Goal: Task Accomplishment & Management: Use online tool/utility

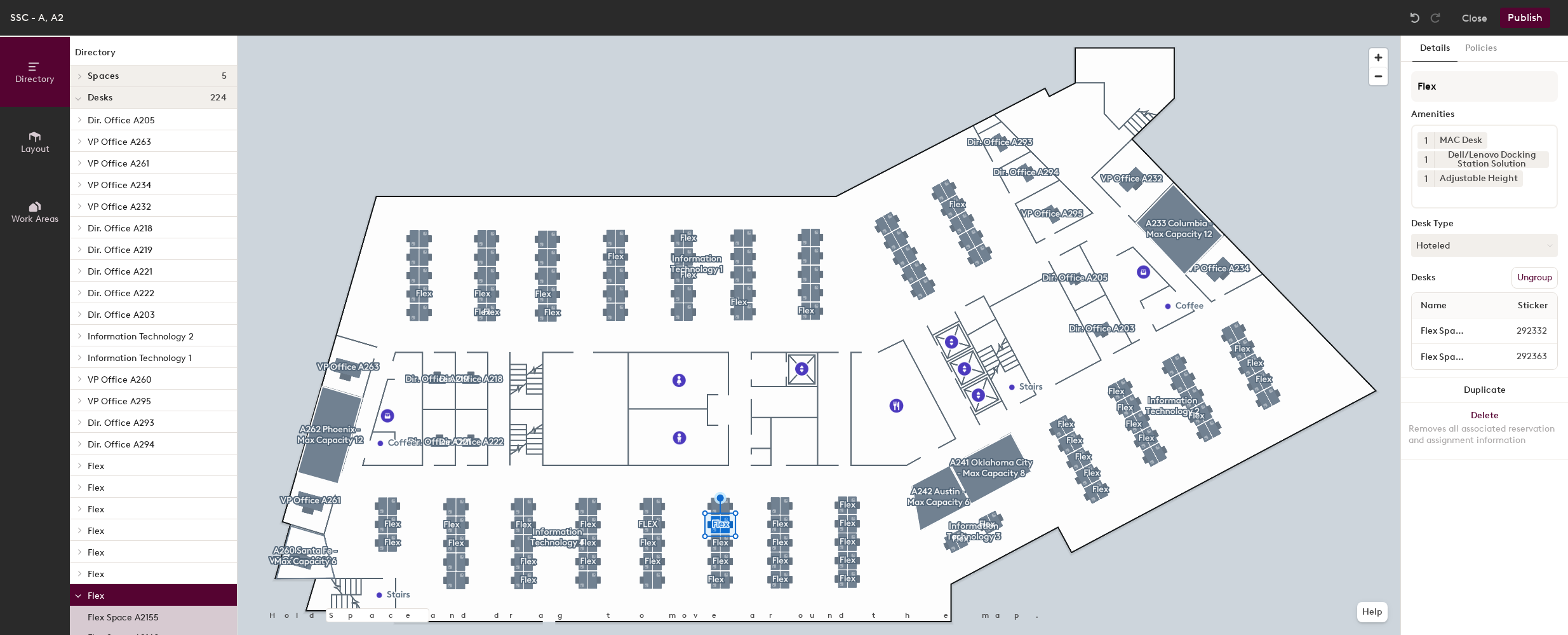
click at [648, 36] on div at bounding box center [819, 36] width 1163 height 0
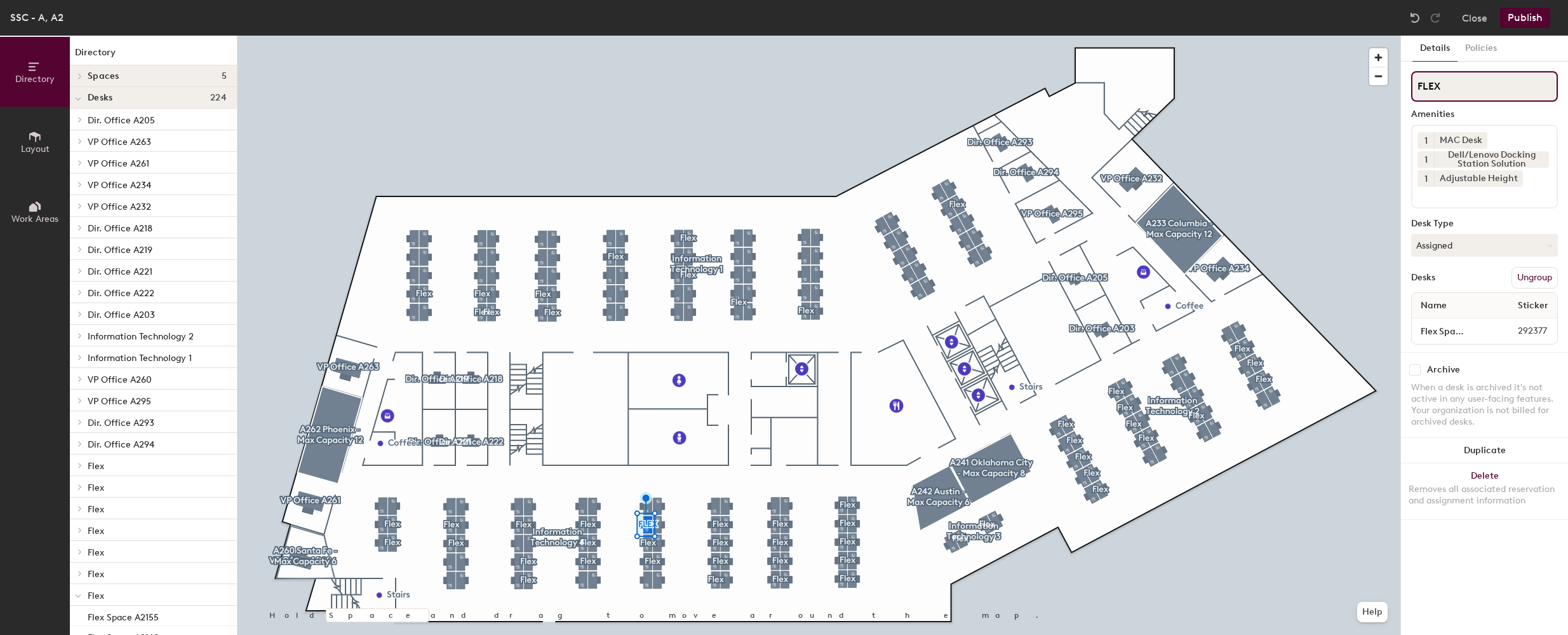
click at [1206, 126] on div "Directory Layout Work Areas Directory Spaces 5 A233 Columbia - Max Capacity 12 …" at bounding box center [784, 335] width 1568 height 599
type input "Flex"
click at [1528, 23] on button "Publish" at bounding box center [1525, 17] width 50 height 20
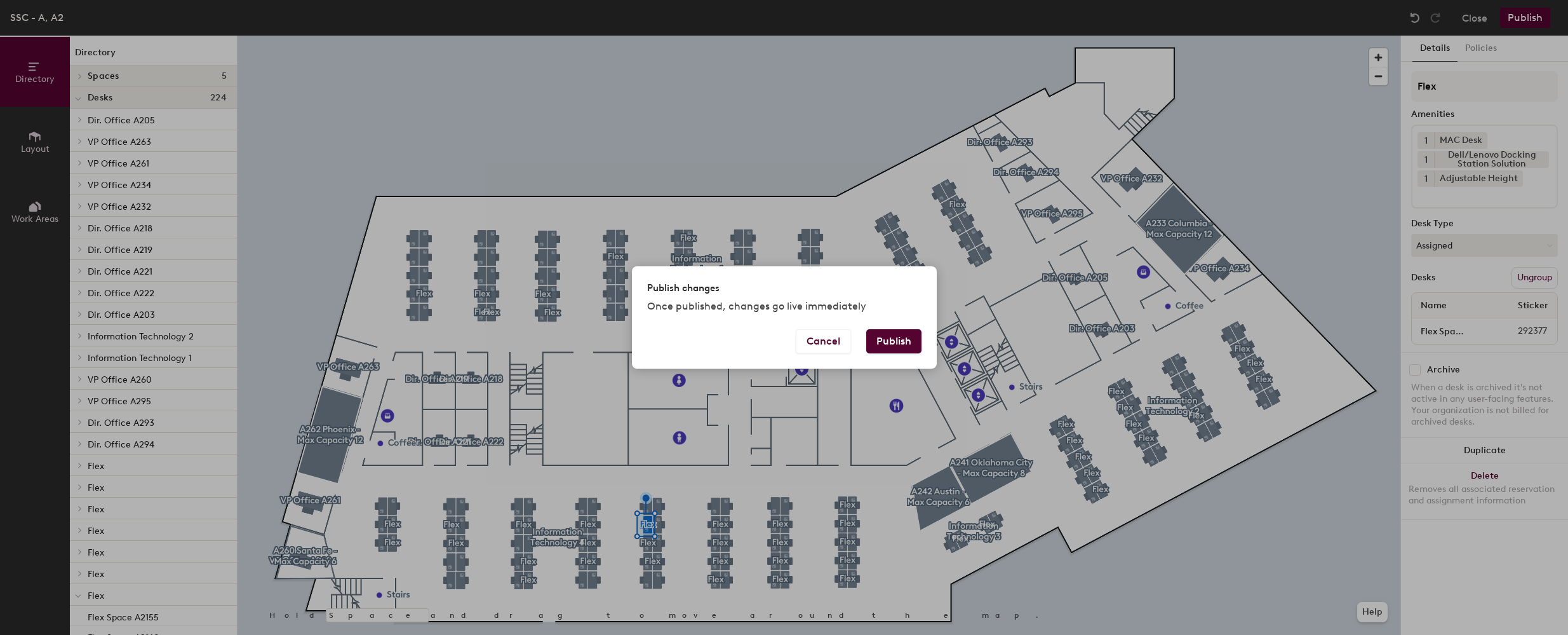
click at [894, 351] on button "Publish" at bounding box center [894, 341] width 56 height 24
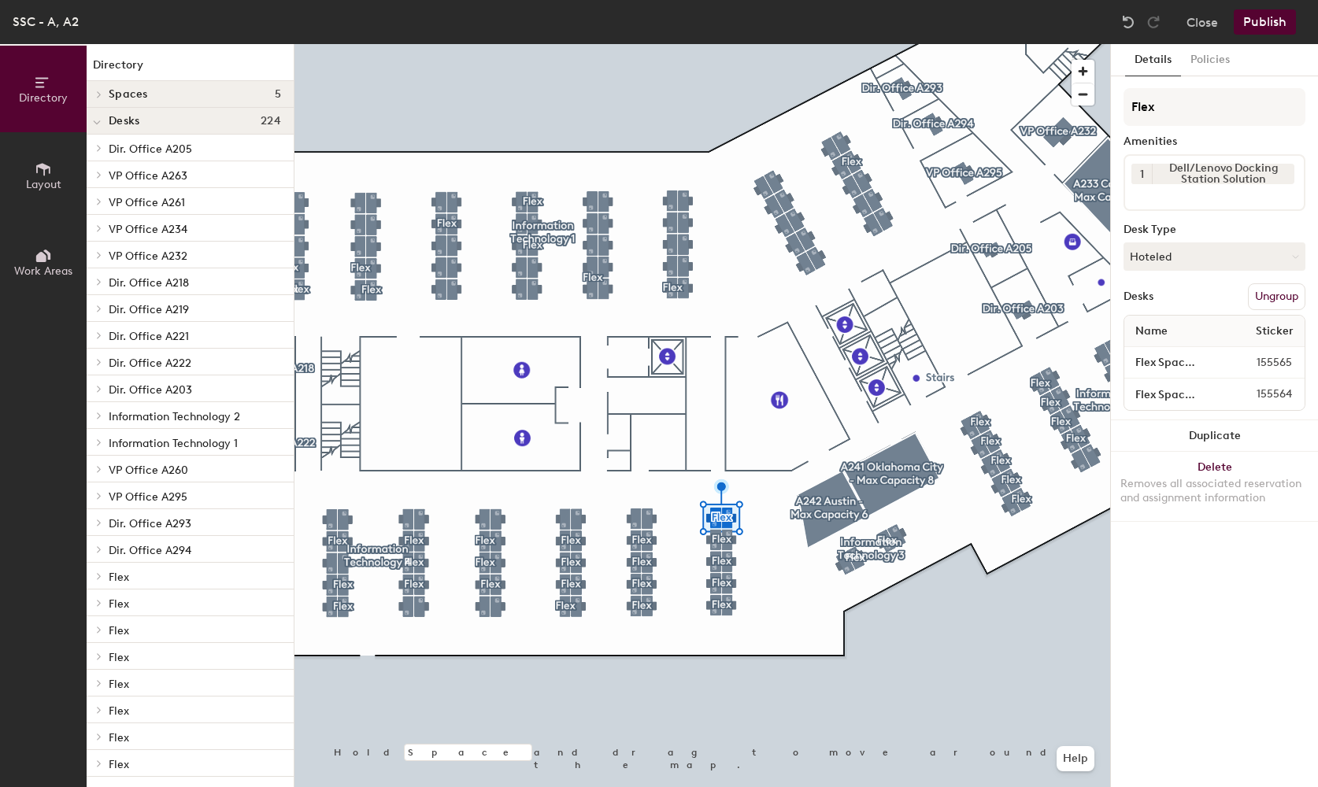
drag, startPoint x: 1275, startPoint y: 295, endPoint x: 1267, endPoint y: 298, distance: 8.5
click at [1275, 295] on button "Ungroup" at bounding box center [1276, 296] width 57 height 27
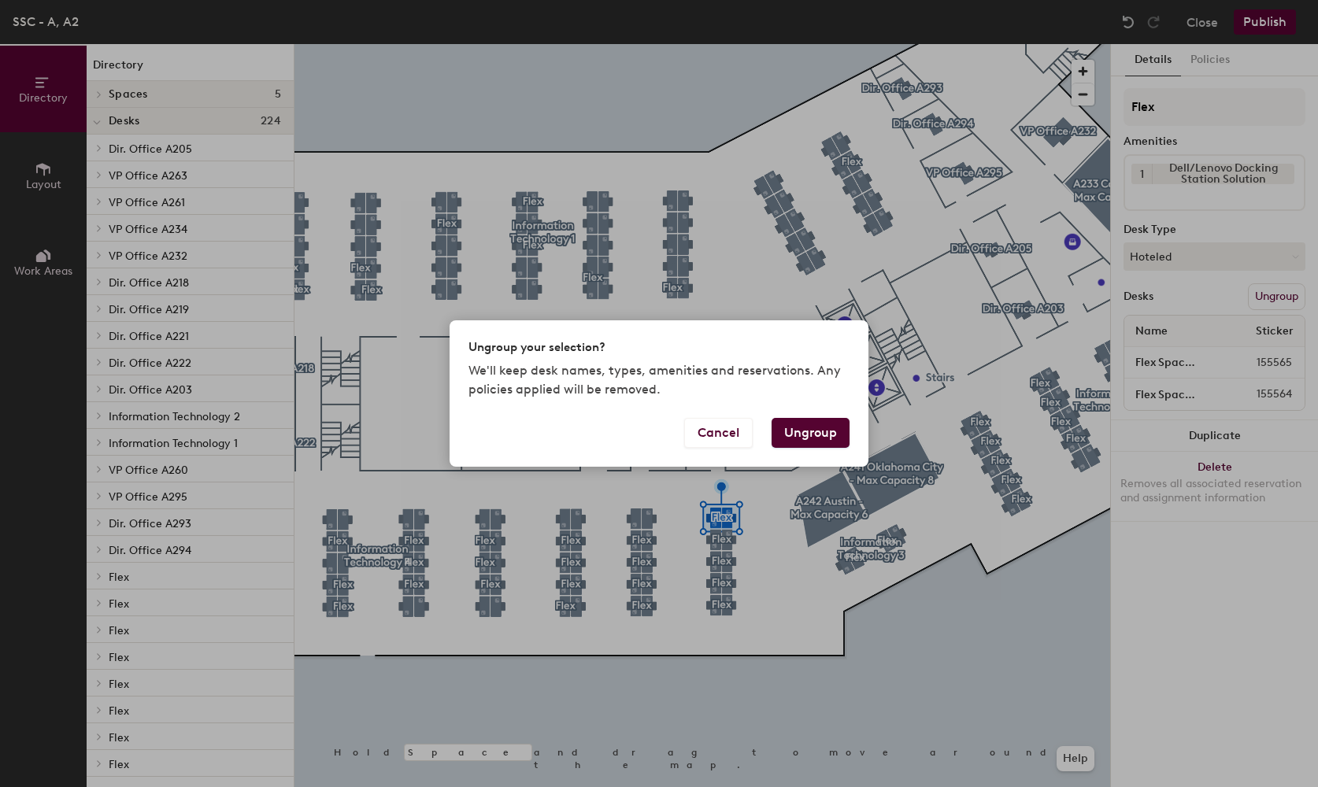
click at [805, 427] on button "Ungroup" at bounding box center [811, 433] width 78 height 30
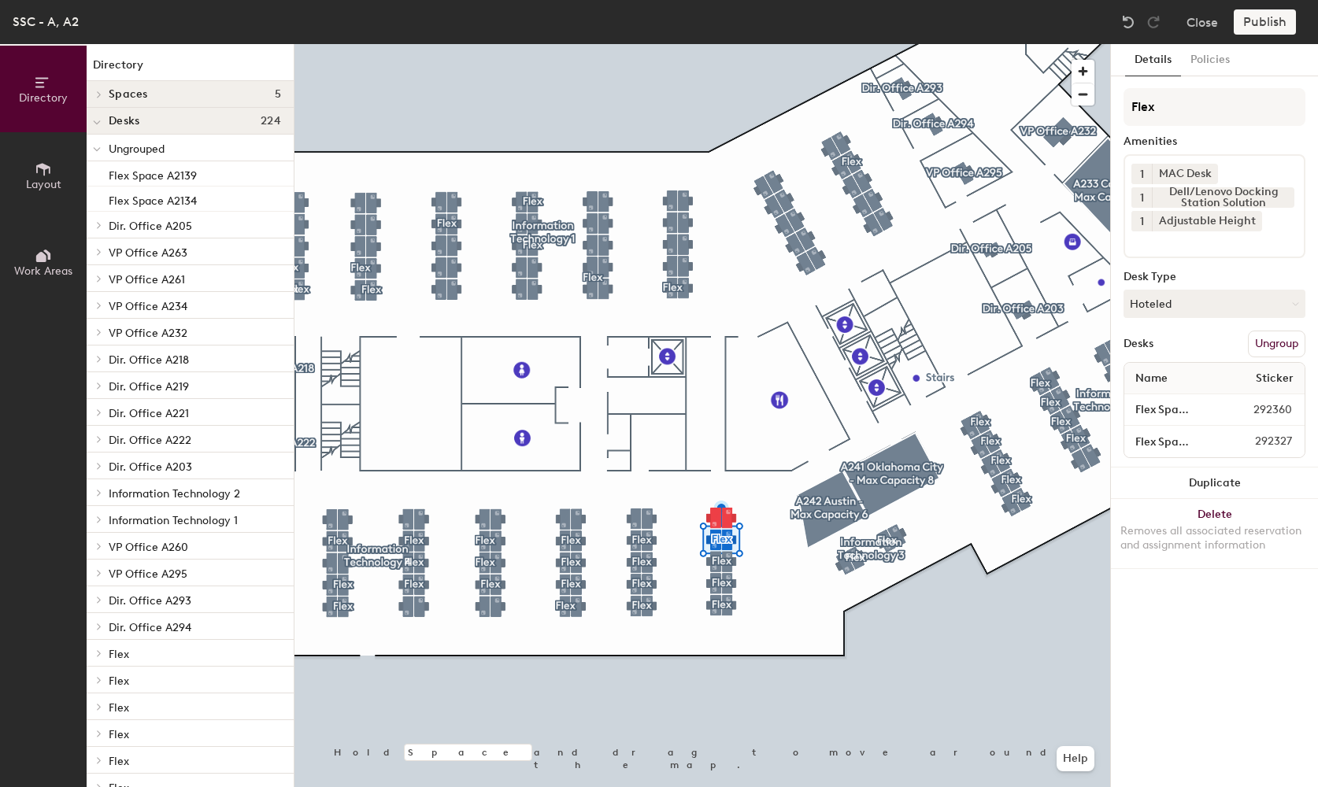
click at [1284, 342] on button "Ungroup" at bounding box center [1276, 344] width 57 height 27
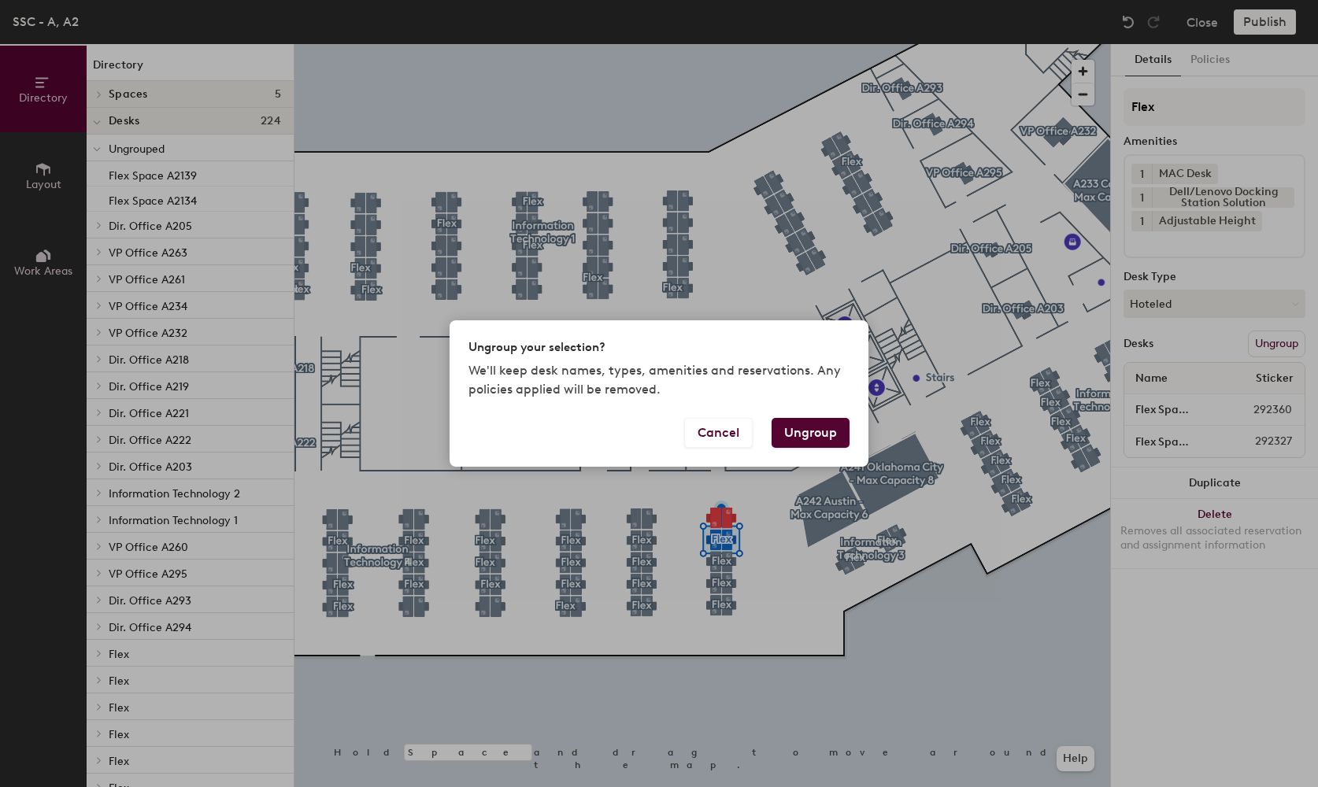
click at [809, 428] on button "Ungroup" at bounding box center [811, 433] width 78 height 30
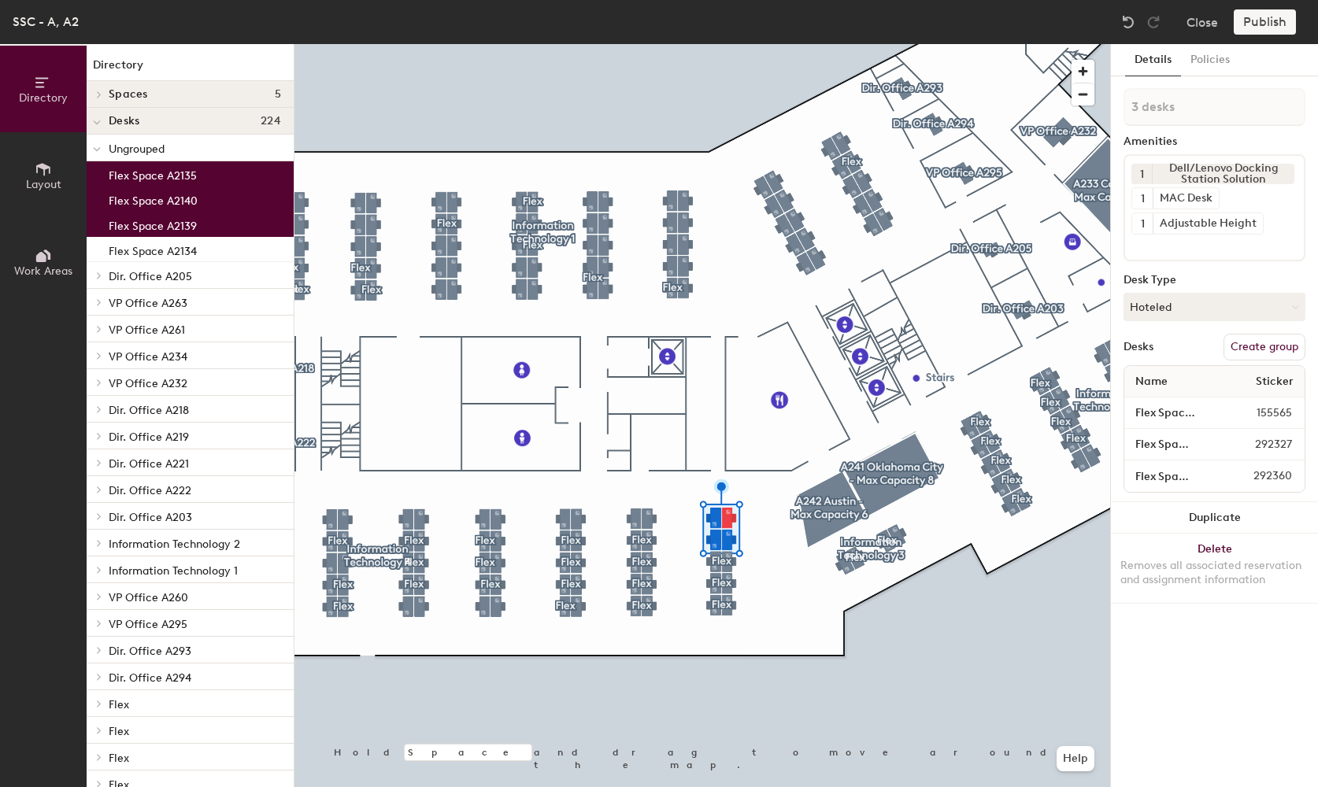
type input "4 desks"
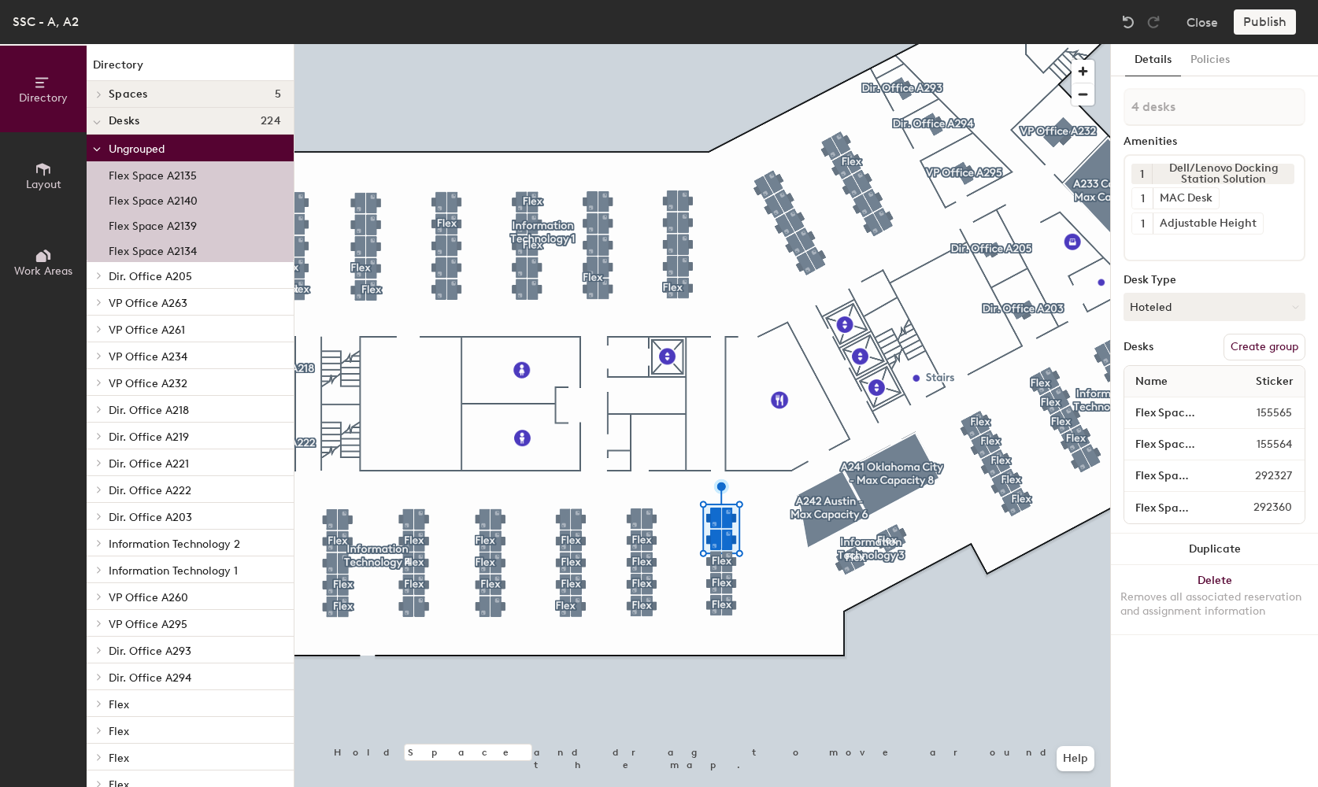
click at [1260, 344] on button "Create group" at bounding box center [1265, 347] width 82 height 27
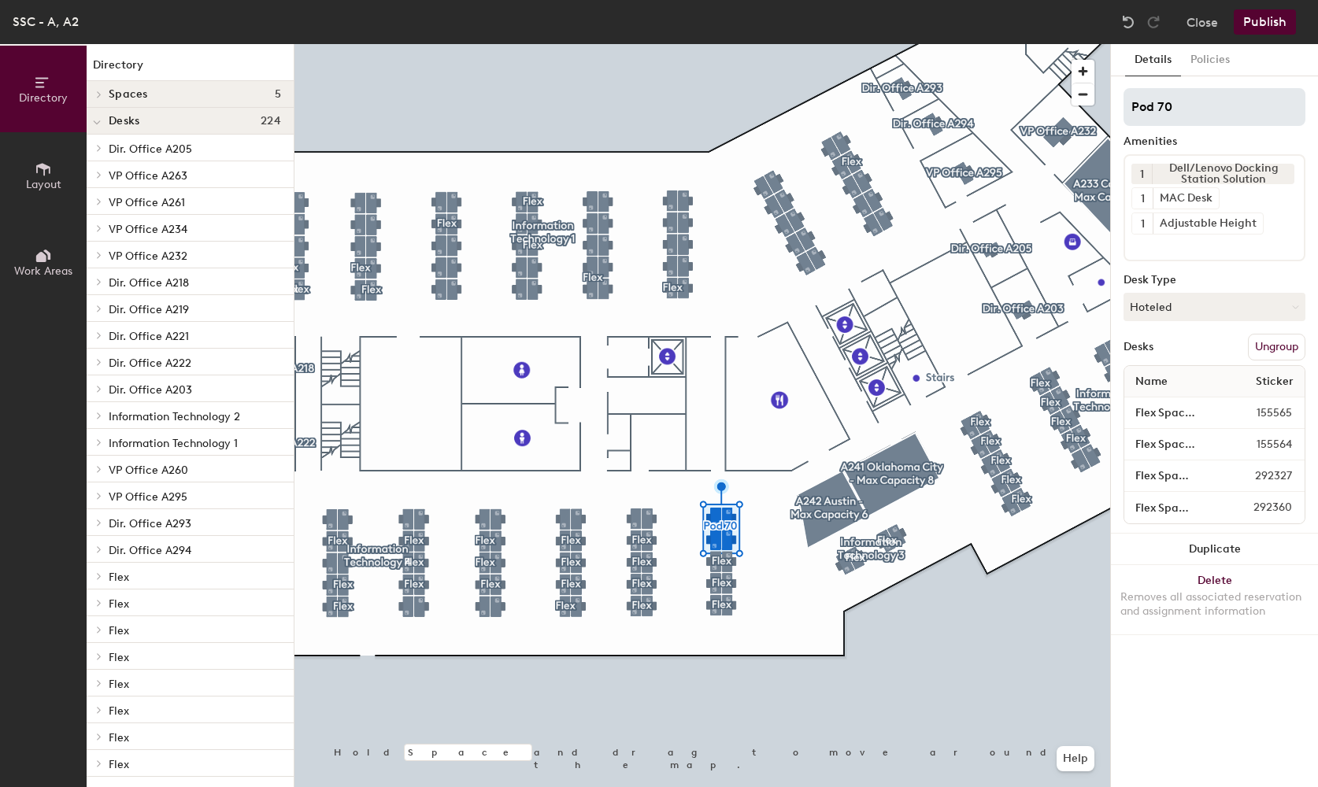
click at [798, 135] on div "Directory Layout Work Areas Directory Spaces 5 A233 Columbia - Max Capacity 12 …" at bounding box center [659, 415] width 1318 height 743
type input "Allivet"
click at [1155, 423] on input "Flex Space A2139" at bounding box center [1173, 413] width 91 height 22
click at [1195, 410] on input "Flex Space A2139" at bounding box center [1173, 413] width 91 height 22
click at [1193, 410] on input "Flex Space A2139" at bounding box center [1173, 413] width 91 height 22
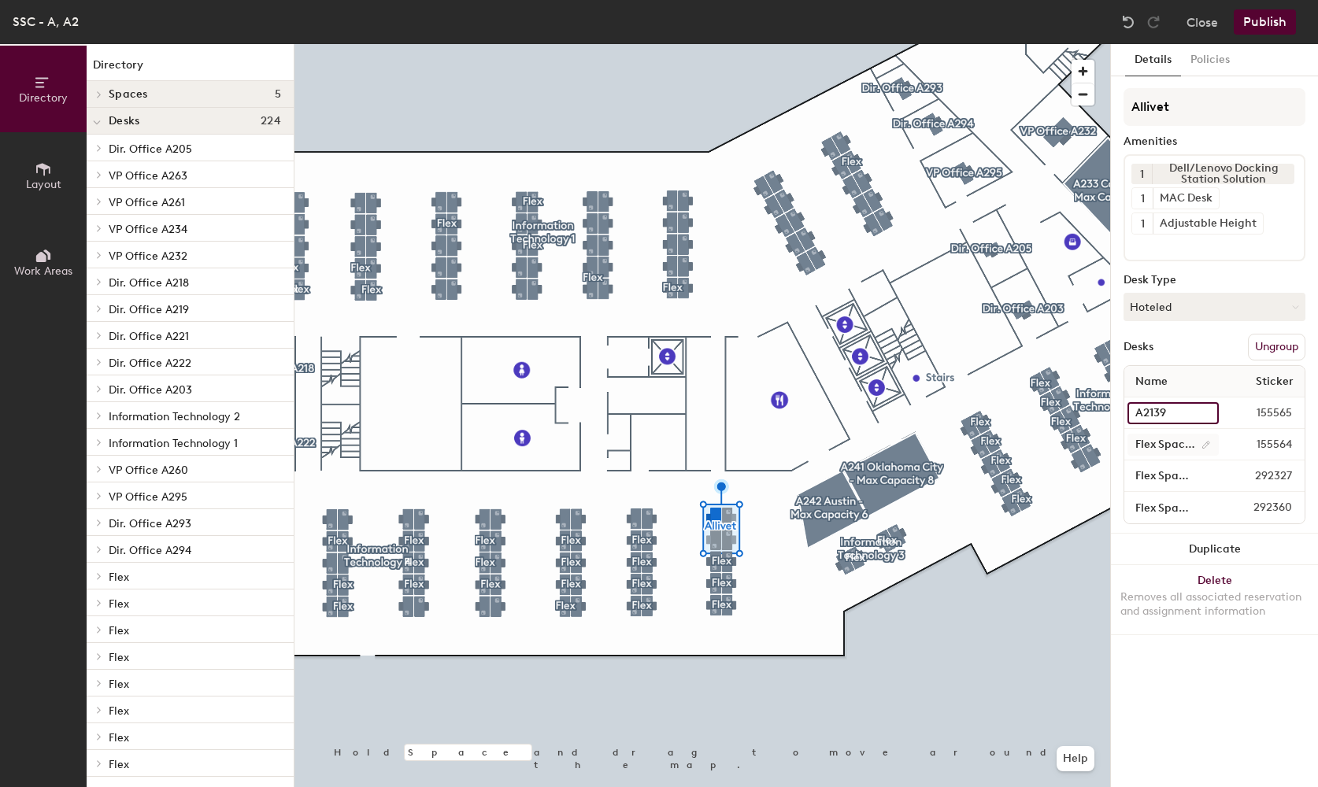
type input "A2139"
click at [1184, 447] on input "Flex Space A2134" at bounding box center [1173, 445] width 91 height 22
click at [1192, 445] on input "Flex Space A2134" at bounding box center [1173, 445] width 91 height 22
type input "A2134"
click at [1179, 477] on input "Flex Space A2135" at bounding box center [1173, 476] width 90 height 22
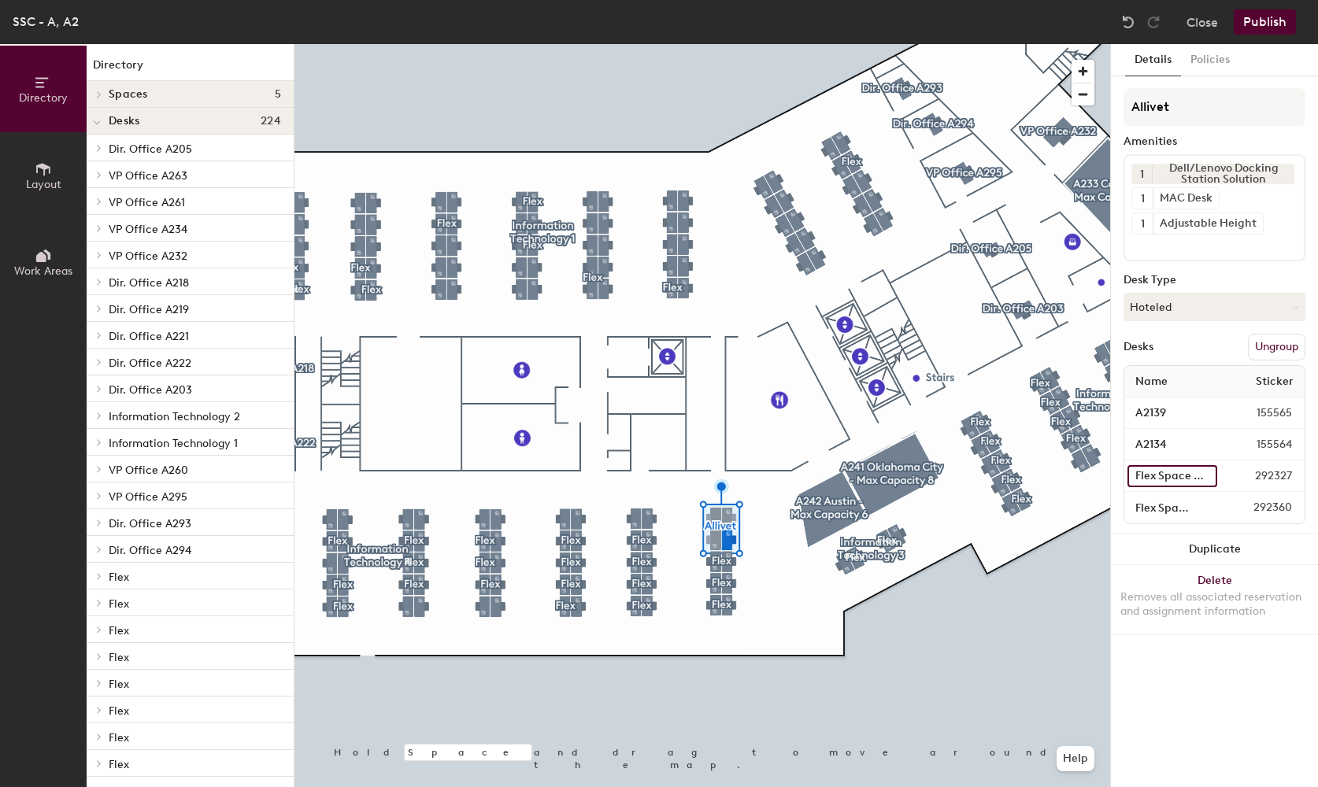
click at [1191, 472] on input "Flex Space A2135" at bounding box center [1173, 476] width 90 height 22
click at [1195, 473] on input "Flex Space A2135" at bounding box center [1173, 476] width 90 height 22
click at [1129, 22] on img at bounding box center [1129, 22] width 16 height 16
click at [1155, 513] on input "Flex Space A2140" at bounding box center [1172, 508] width 88 height 22
click at [1193, 507] on input "Flex Space A2140" at bounding box center [1172, 508] width 88 height 22
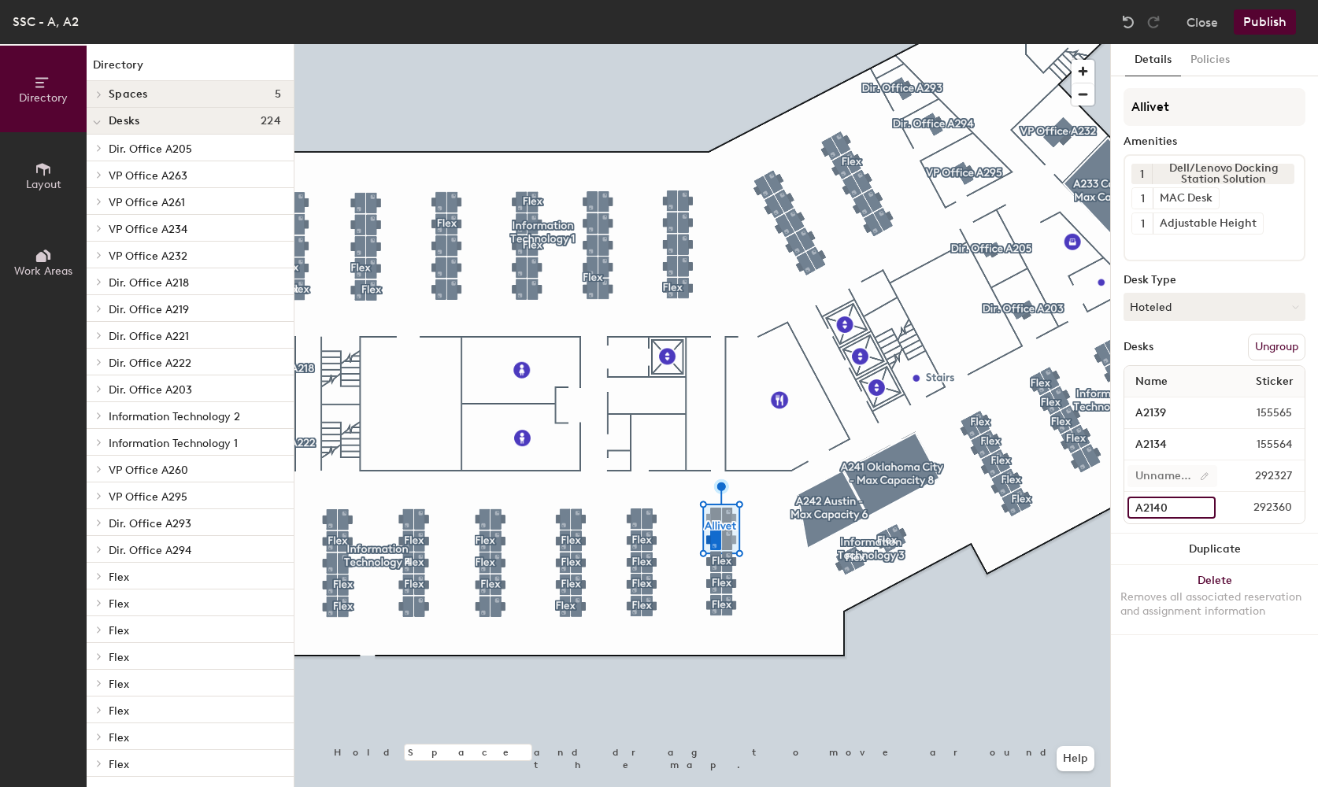
type input "A2140"
click at [1154, 478] on input at bounding box center [1173, 476] width 90 height 22
type input "A2135"
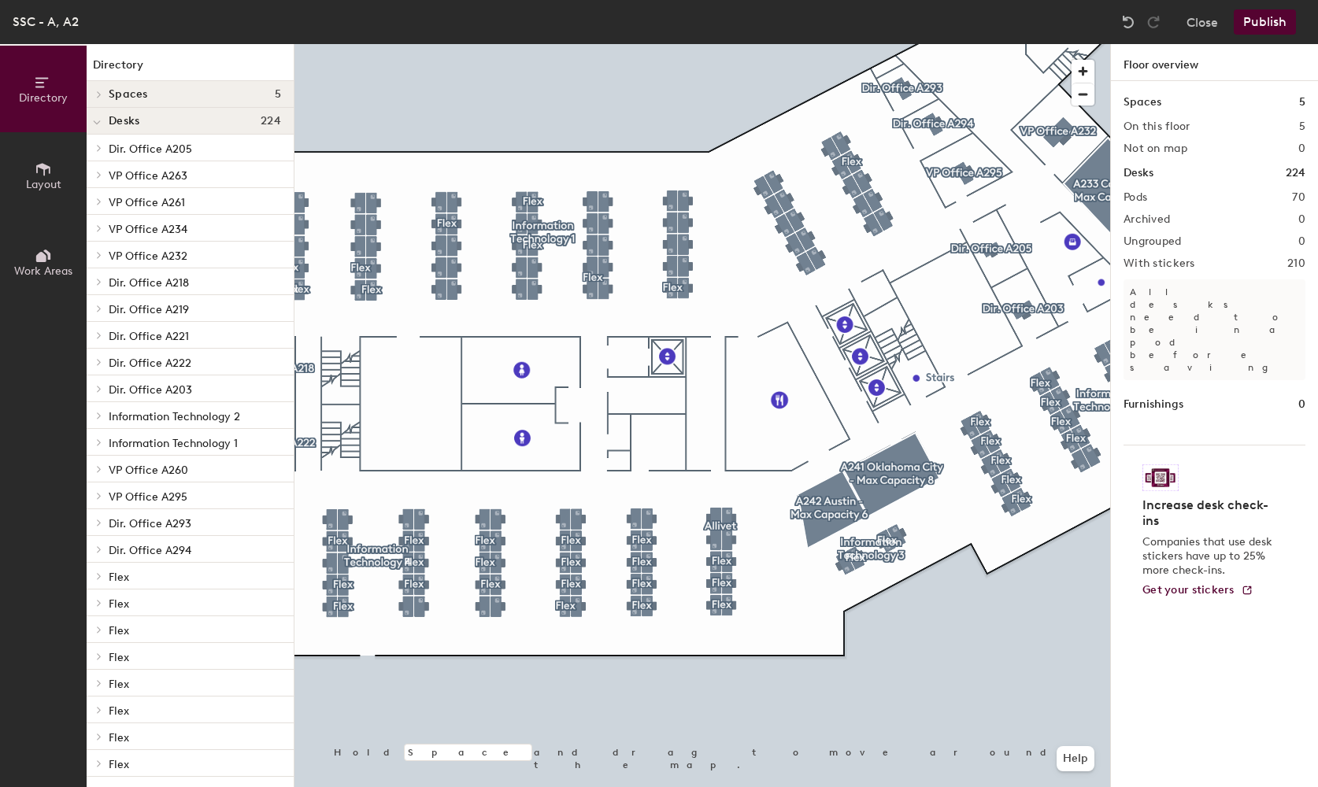
click at [1251, 17] on button "Publish" at bounding box center [1265, 21] width 62 height 25
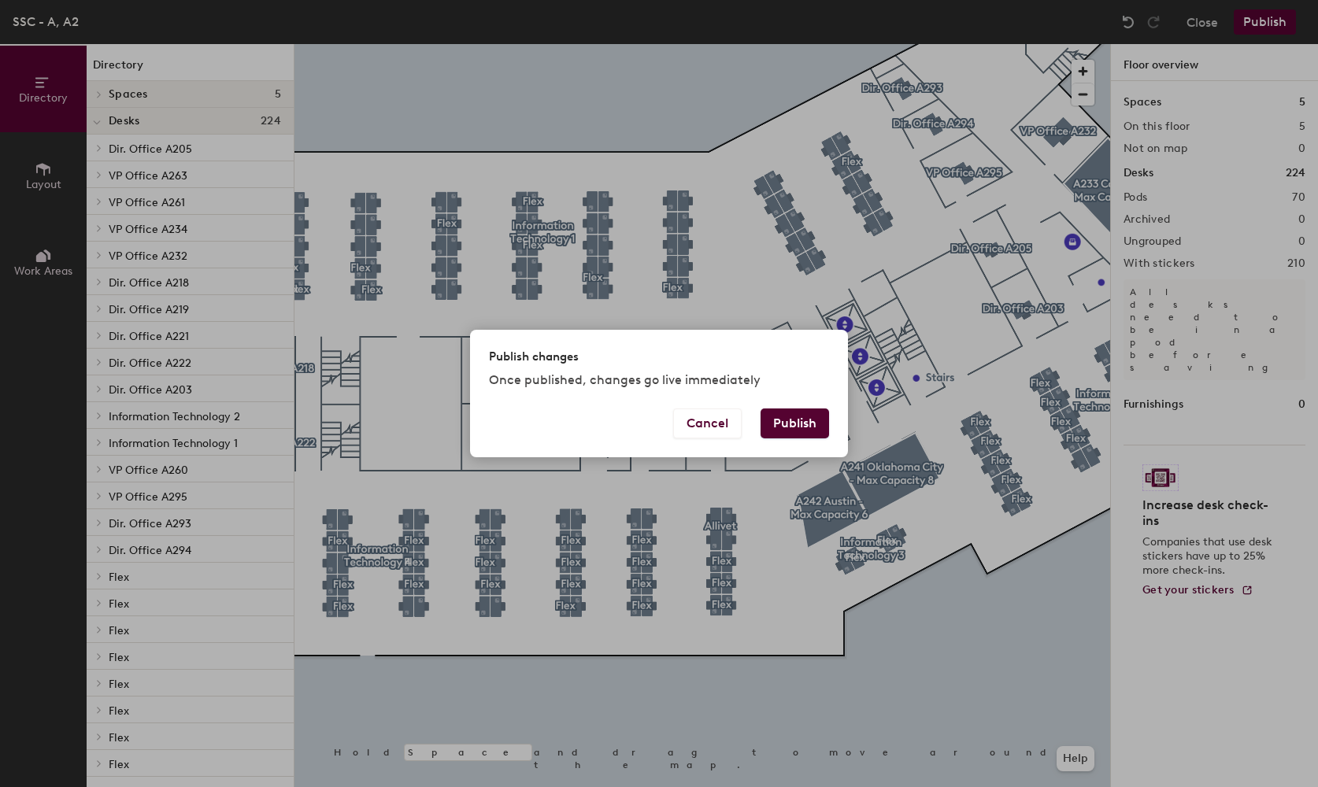
click at [810, 421] on button "Publish" at bounding box center [795, 424] width 69 height 30
